Goal: Use online tool/utility: Utilize a website feature to perform a specific function

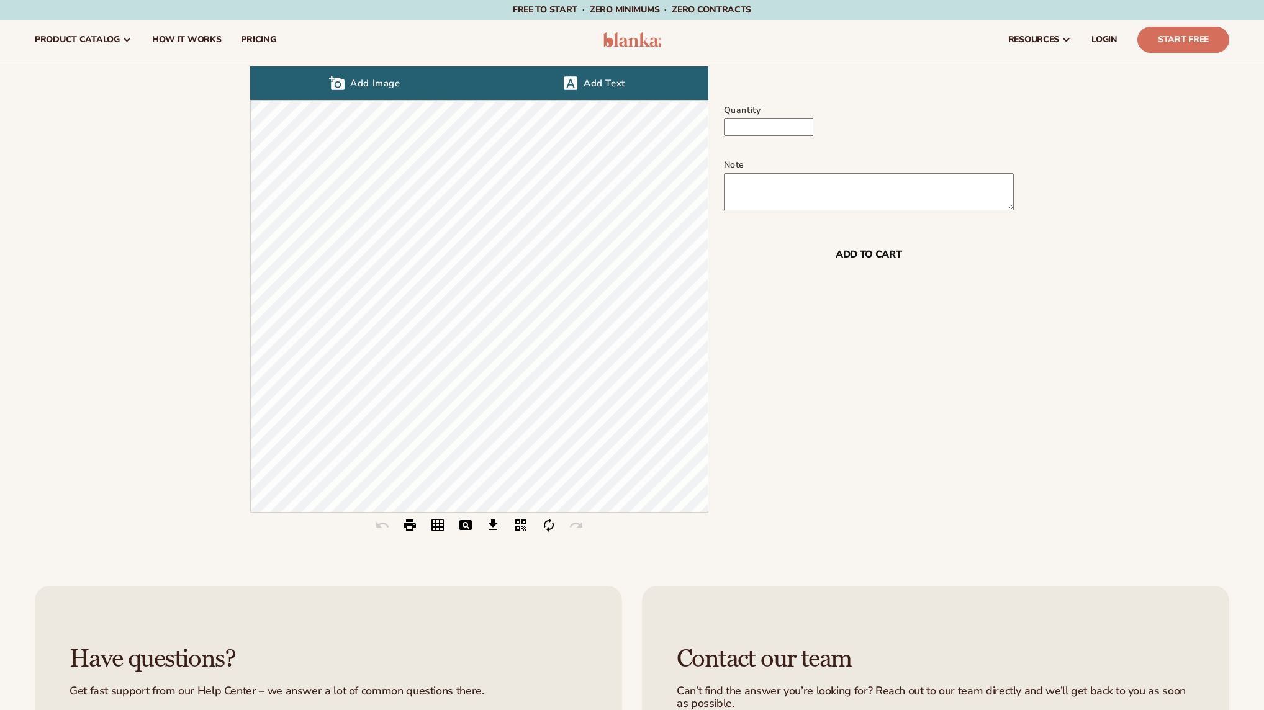
click at [819, 306] on main "Initializing Designer Tool add_a_photo Add Image font_download Add Text layers …" at bounding box center [632, 305] width 1264 height 491
drag, startPoint x: 786, startPoint y: 385, endPoint x: 1222, endPoint y: 458, distance: 441.8
click at [798, 385] on main "Initializing Designer Tool add_a_photo Add Image font_download Add Text layers …" at bounding box center [632, 305] width 1264 height 491
click at [369, 85] on span "Add Image" at bounding box center [372, 83] width 55 height 27
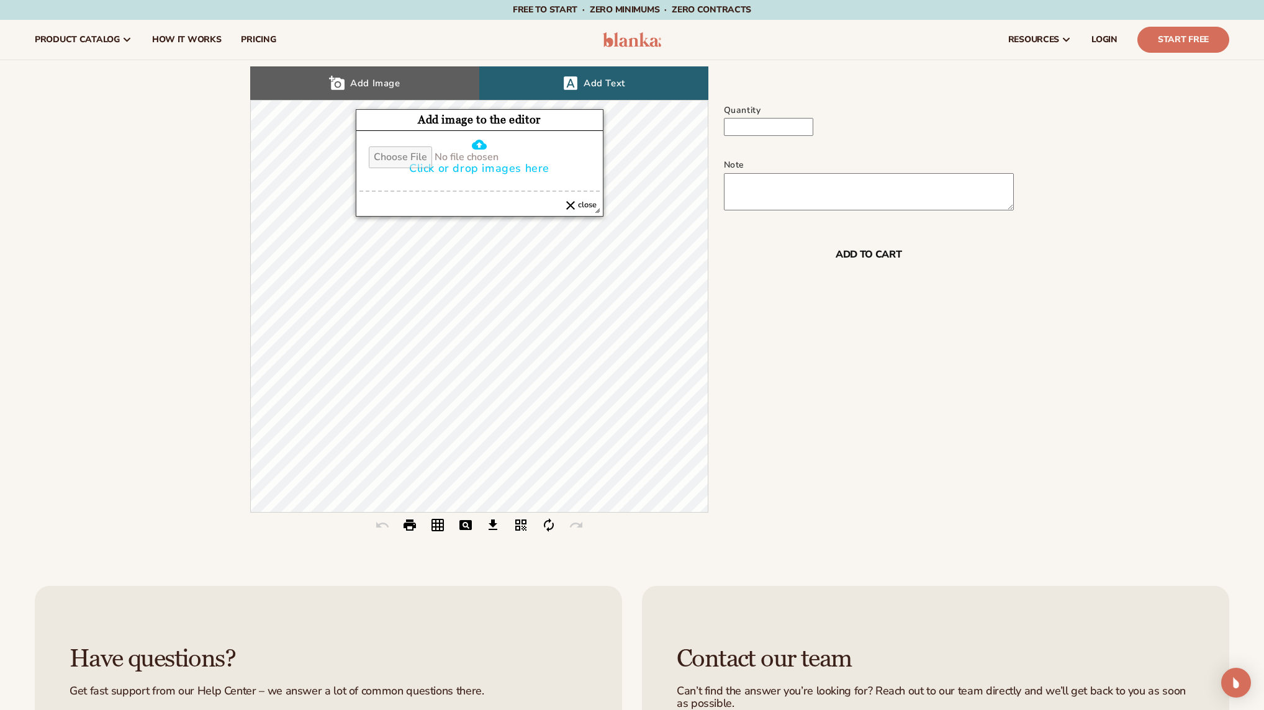
click at [461, 151] on input "cloud_upload Click or drop images here" at bounding box center [479, 158] width 240 height 42
type input "***"
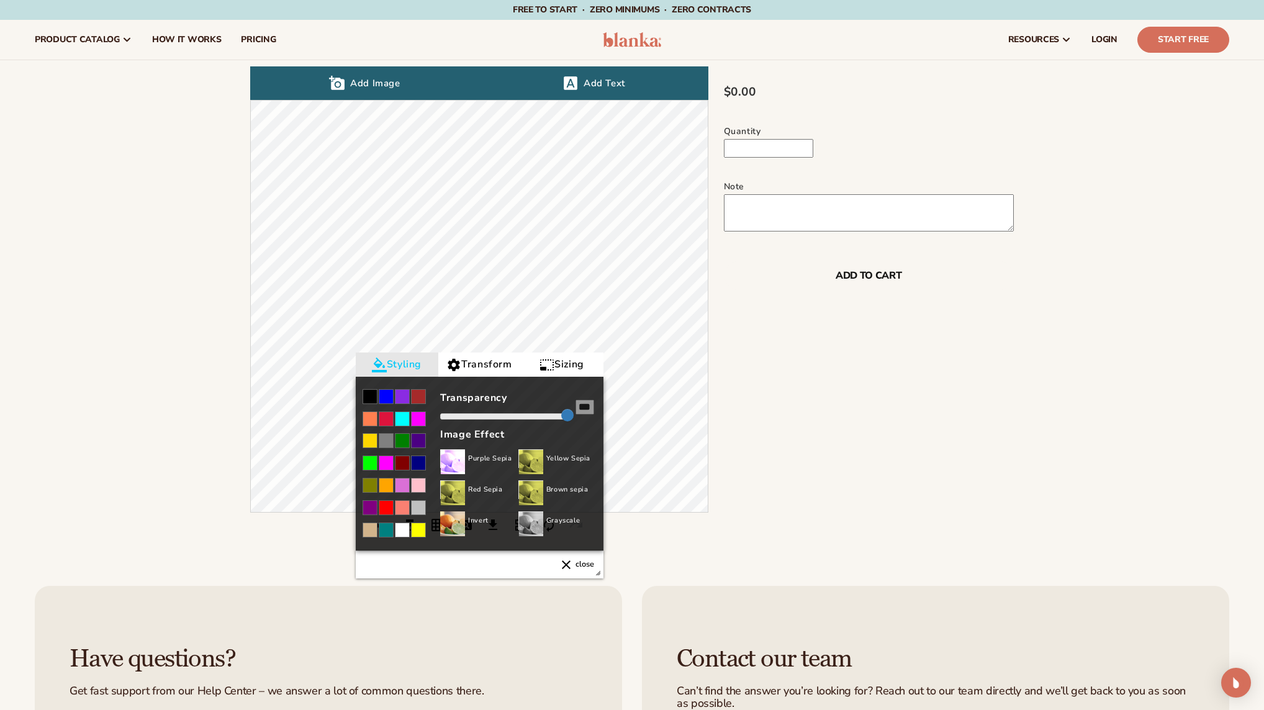
click at [573, 568] on button "close close" at bounding box center [576, 564] width 54 height 27
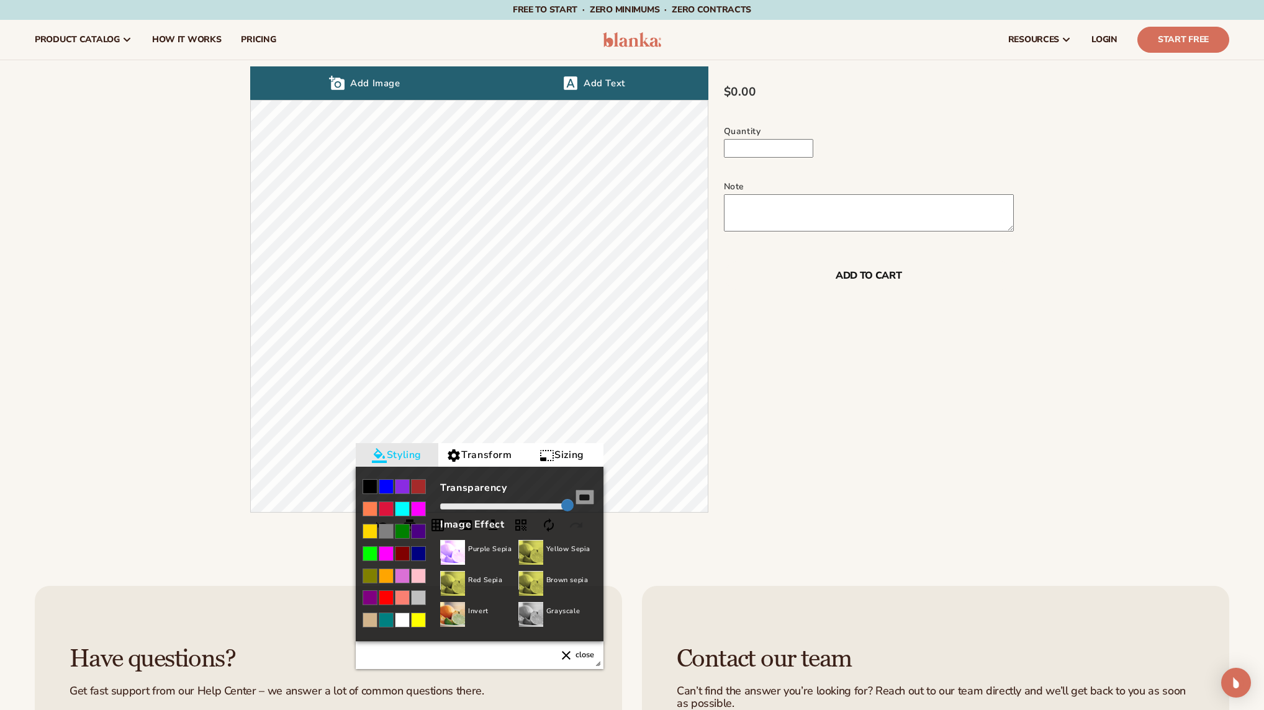
click at [1027, 235] on main "Adding image.. add_a_photo Add Image font_download Add Text layers Layers save …" at bounding box center [632, 305] width 1264 height 491
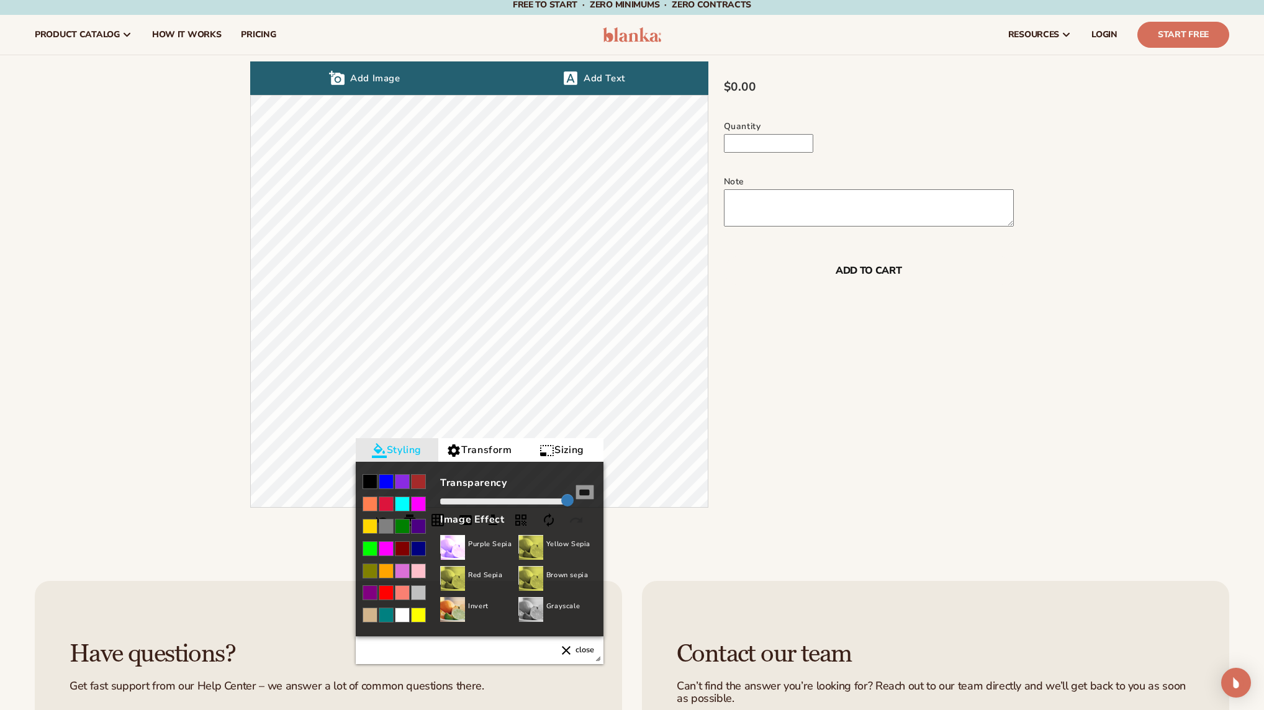
click at [1038, 327] on main "Adding image.. add_a_photo Add Image font_download Add Text layers Layers save …" at bounding box center [632, 300] width 1264 height 491
click at [1031, 330] on main "Adding image.. add_a_photo Add Image font_download Add Text layers Layers save …" at bounding box center [632, 300] width 1264 height 491
